Goal: Book appointment/travel/reservation

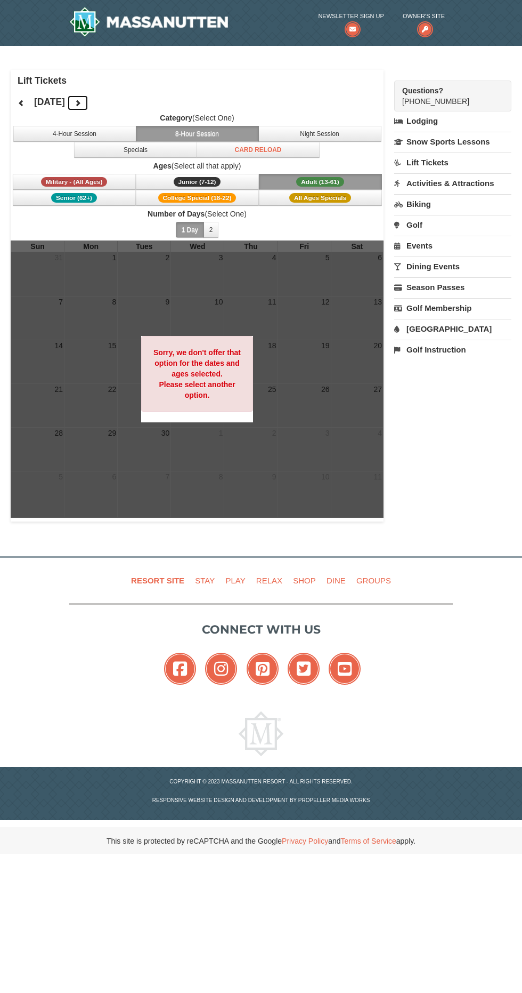
click at [82, 102] on icon at bounding box center [77, 102] width 7 height 7
click at [333, 202] on span "All Ages Specials" at bounding box center [320, 198] width 62 height 10
click at [208, 198] on span "College Special (18-22)" at bounding box center [197, 198] width 78 height 10
click at [82, 103] on icon at bounding box center [77, 102] width 7 height 7
click at [82, 104] on icon at bounding box center [77, 102] width 7 height 7
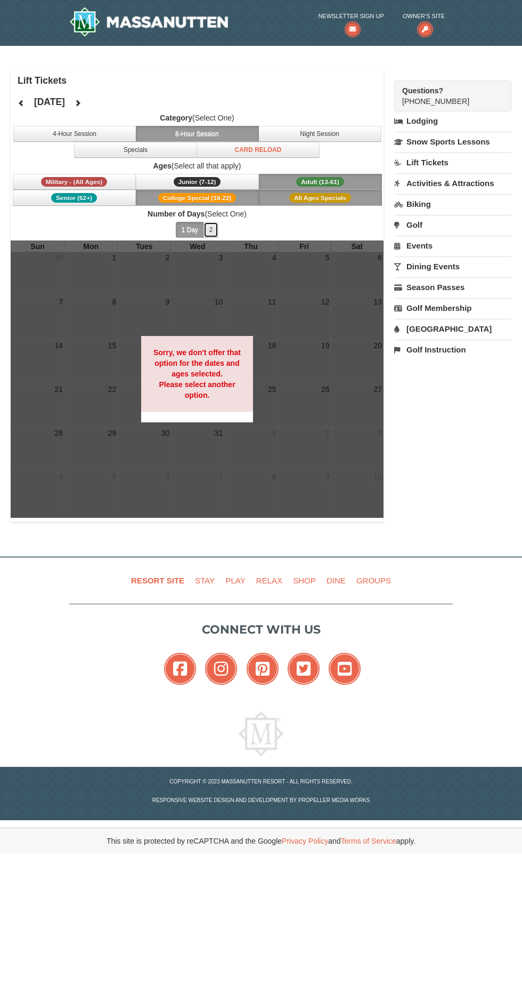
click at [211, 229] on button "2" at bounding box center [211, 230] width 15 height 16
click at [190, 229] on button "1 Day" at bounding box center [190, 230] width 28 height 16
click at [115, 141] on button "4-Hour Session" at bounding box center [74, 134] width 123 height 16
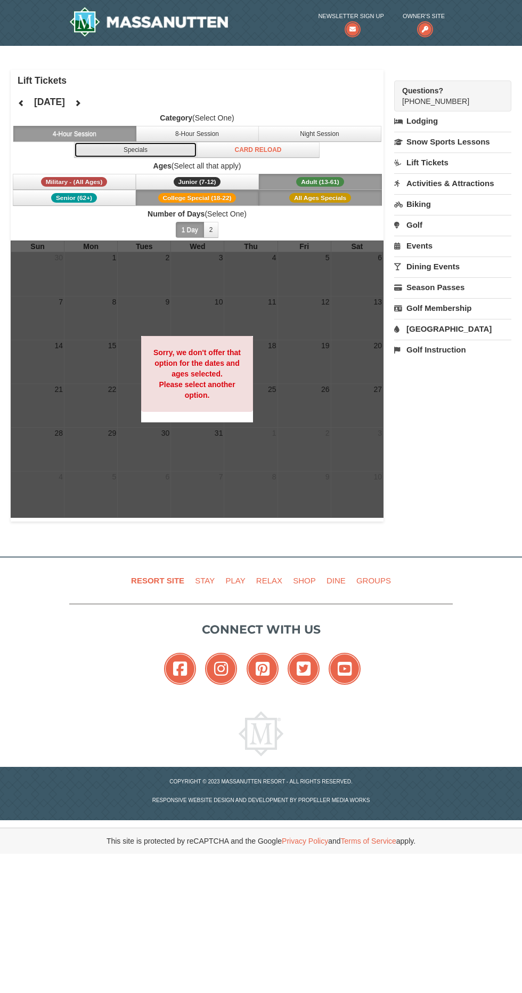
click at [155, 149] on button "Specials" at bounding box center [135, 150] width 123 height 16
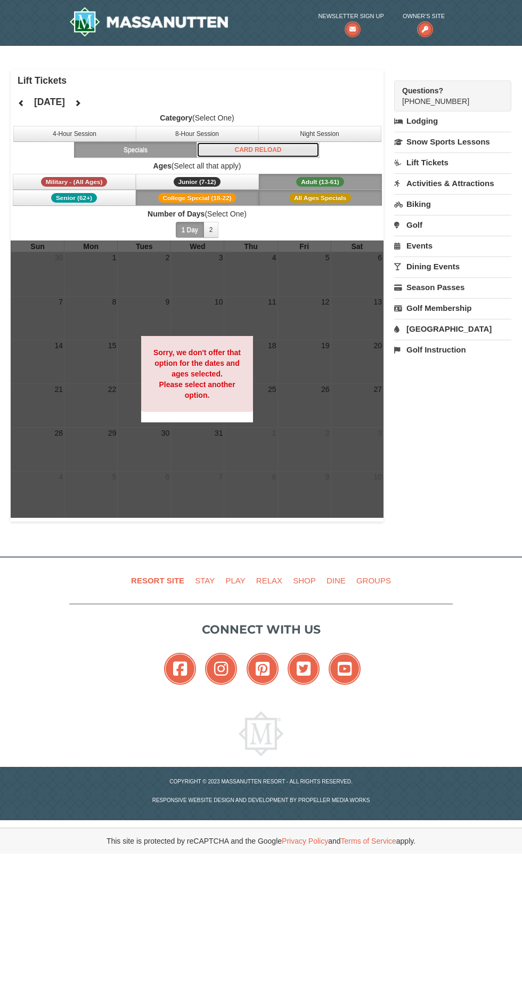
click at [277, 154] on button "Card Reload" at bounding box center [258, 150] width 123 height 16
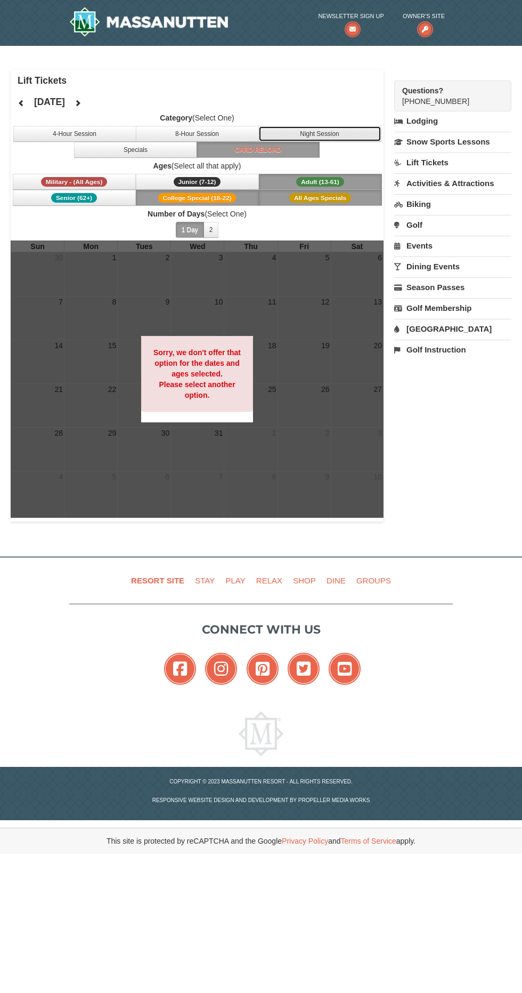
click at [343, 138] on button "Night Session" at bounding box center [320, 134] width 123 height 16
click at [219, 134] on button "8-Hour Session" at bounding box center [197, 134] width 123 height 16
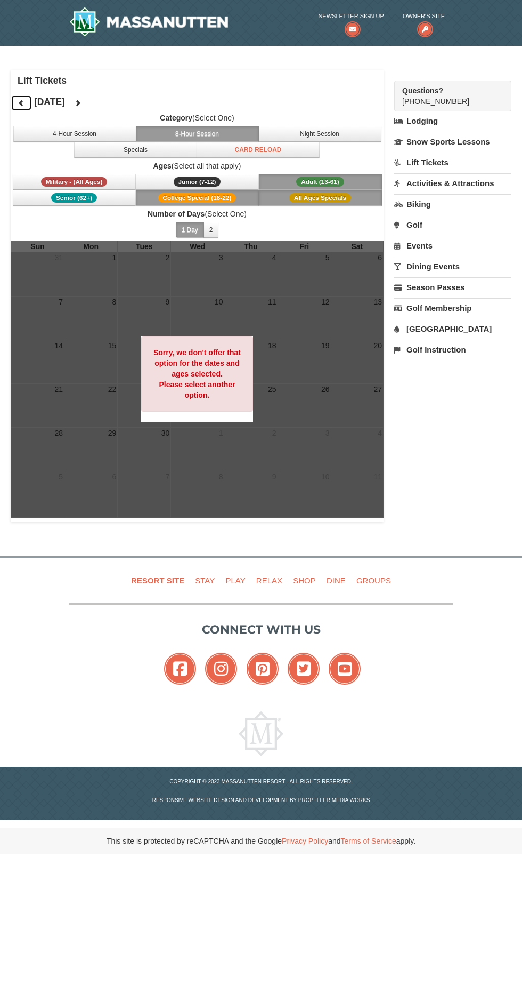
click at [28, 103] on button at bounding box center [21, 103] width 21 height 16
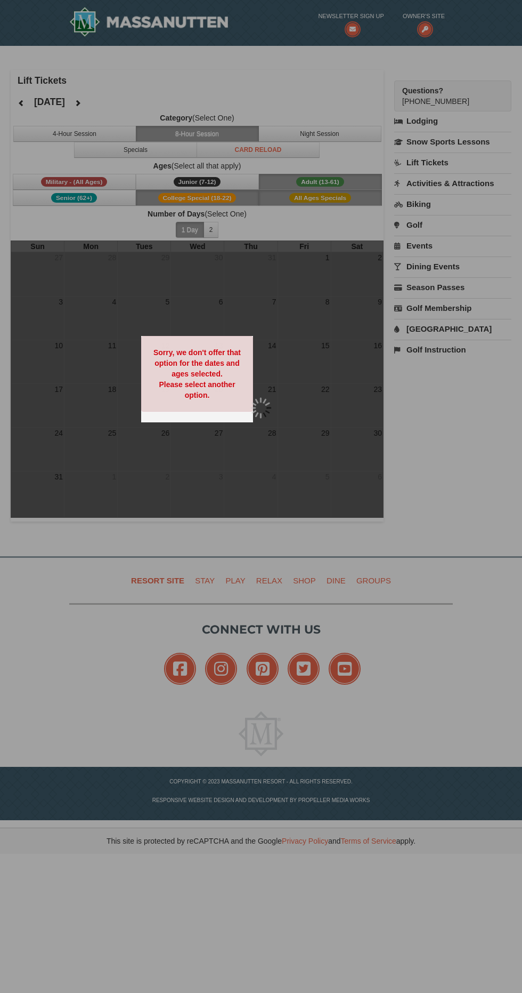
click at [26, 98] on div at bounding box center [261, 496] width 522 height 993
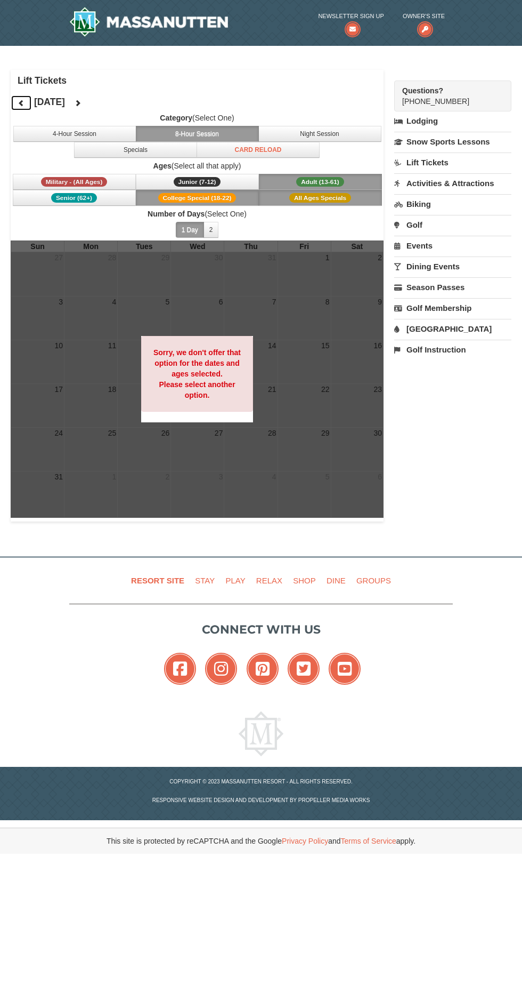
click at [21, 102] on icon at bounding box center [21, 102] width 7 height 7
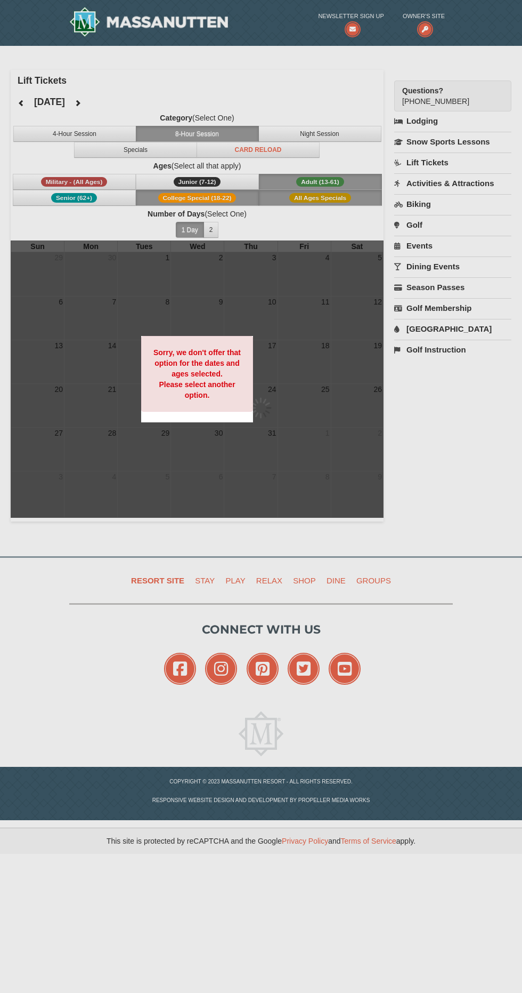
click at [33, 98] on div at bounding box center [261, 496] width 522 height 993
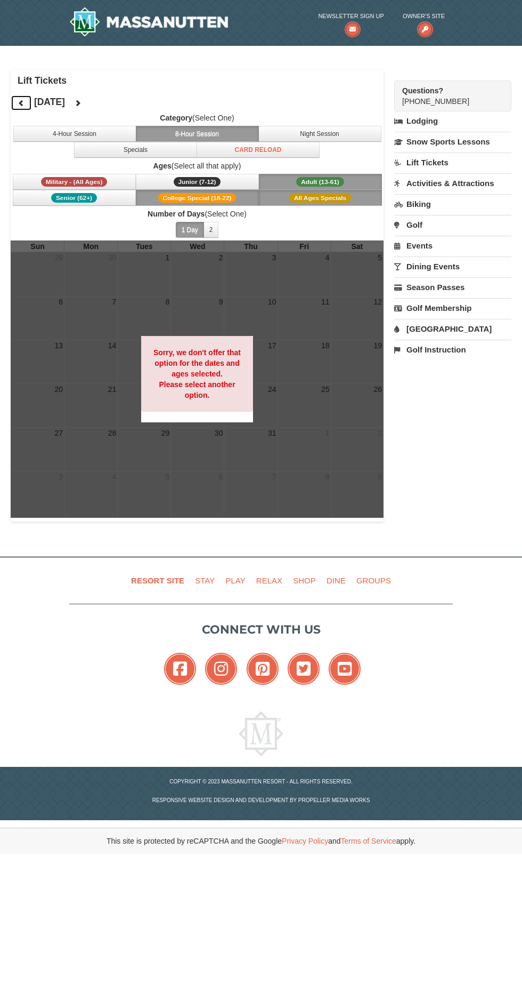
click at [29, 103] on button at bounding box center [21, 103] width 21 height 16
click at [38, 104] on h4 "June 2025" at bounding box center [49, 101] width 31 height 11
click at [28, 103] on button at bounding box center [21, 103] width 21 height 16
click at [35, 109] on div "May 2025" at bounding box center [50, 101] width 78 height 21
click at [21, 102] on icon at bounding box center [21, 102] width 7 height 7
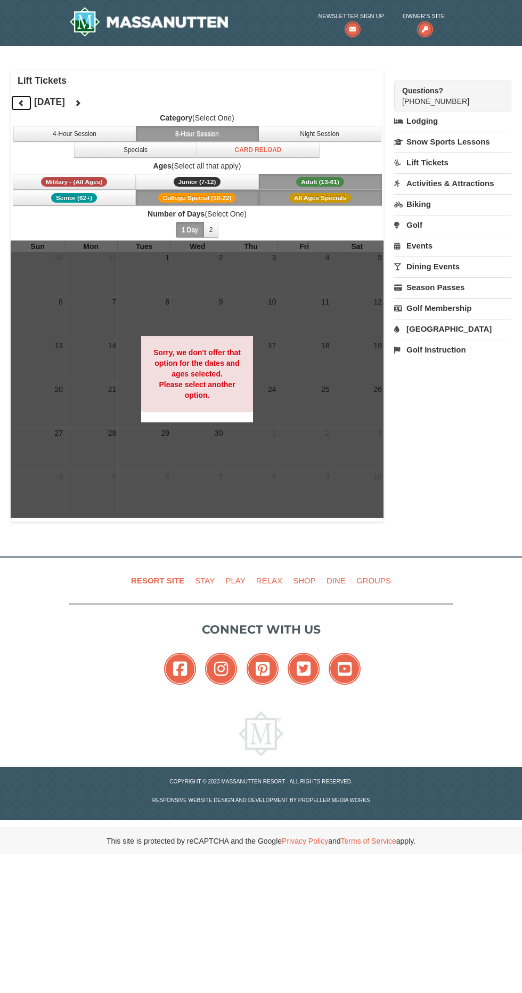
click at [21, 102] on icon at bounding box center [21, 102] width 7 height 7
click at [26, 104] on button at bounding box center [21, 103] width 21 height 16
click at [213, 199] on span "College Special (18-22)" at bounding box center [197, 198] width 78 height 10
click at [331, 180] on span "Adult (13-61)" at bounding box center [320, 182] width 48 height 10
click at [336, 197] on span "All Ages Specials" at bounding box center [320, 198] width 62 height 10
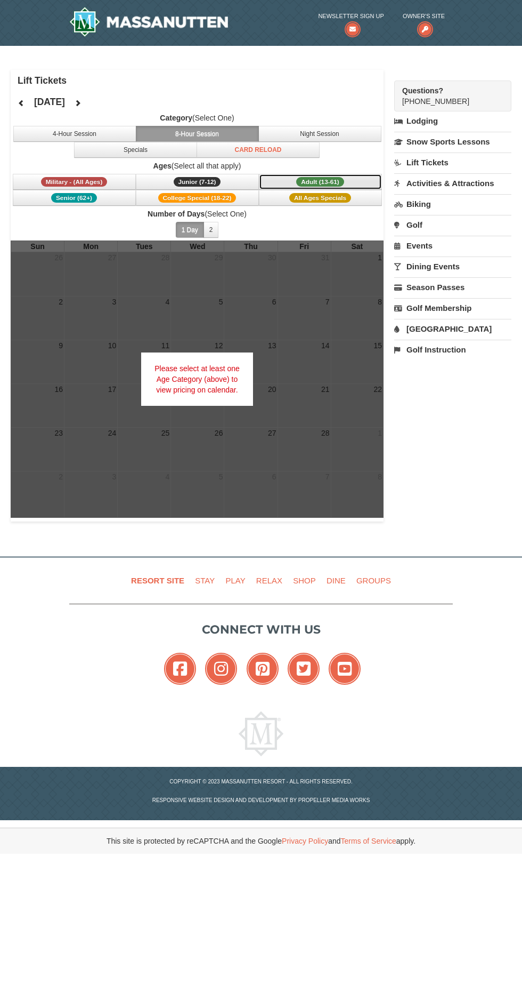
click at [333, 181] on span "Adult (13-61)" at bounding box center [320, 182] width 48 height 10
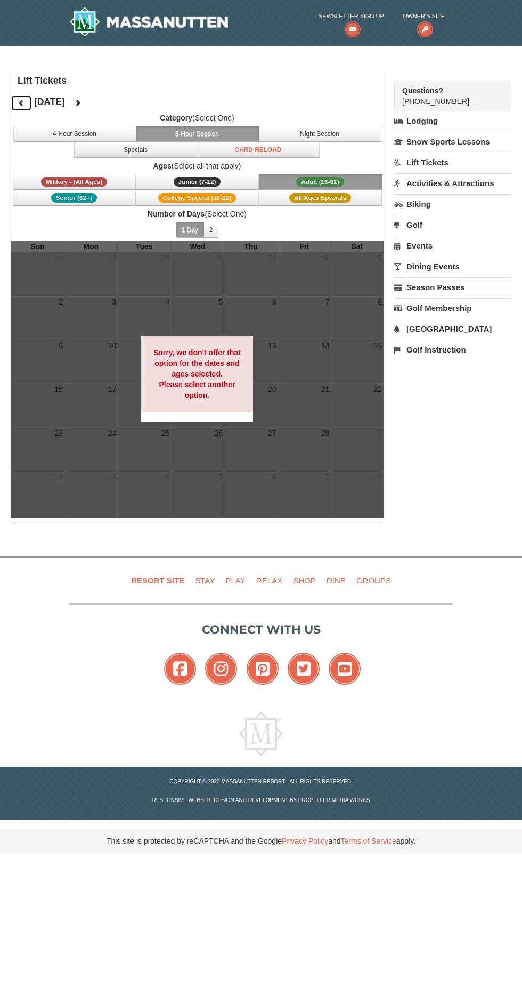
click at [27, 103] on button at bounding box center [21, 103] width 21 height 16
